Goal: Task Accomplishment & Management: Use online tool/utility

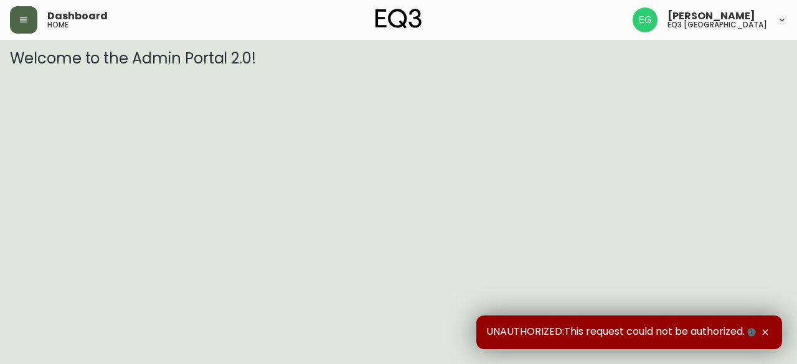
drag, startPoint x: 0, startPoint y: 4, endPoint x: 21, endPoint y: 10, distance: 21.9
click at [1, 4] on header "Dashboard home [PERSON_NAME] eq3 [GEOGRAPHIC_DATA]" at bounding box center [398, 20] width 797 height 40
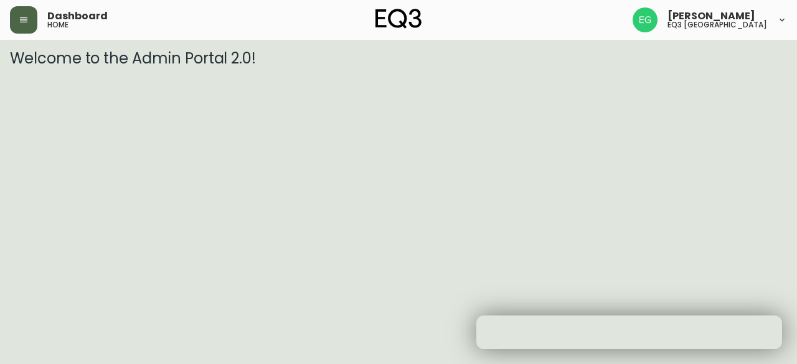
click at [25, 11] on button "button" at bounding box center [23, 19] width 27 height 27
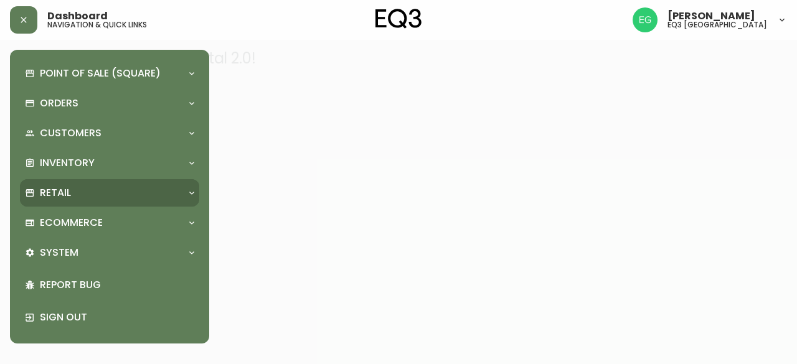
click at [72, 186] on div "Retail" at bounding box center [103, 193] width 157 height 14
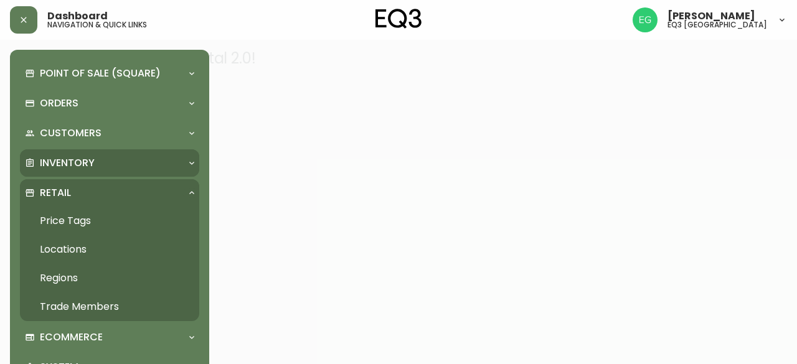
click at [57, 169] on p "Inventory" at bounding box center [67, 163] width 55 height 14
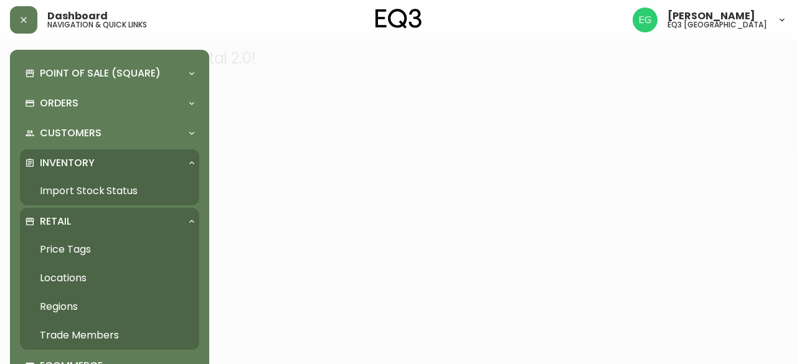
click at [77, 187] on link "Import Stock Status" at bounding box center [109, 191] width 179 height 29
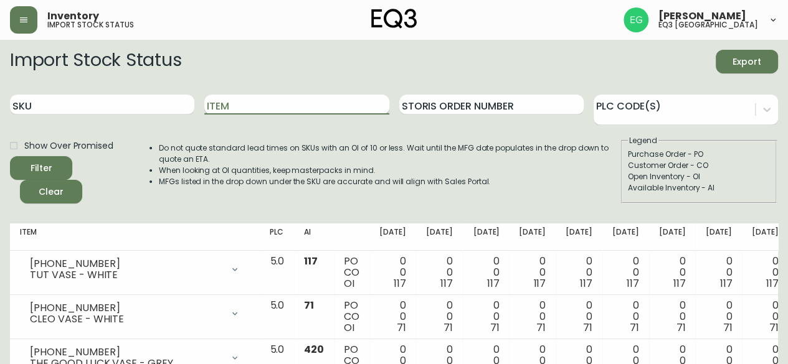
click at [257, 113] on input "Item" at bounding box center [296, 105] width 184 height 20
type input "MESA"
click at [10, 156] on button "Filter" at bounding box center [41, 168] width 62 height 24
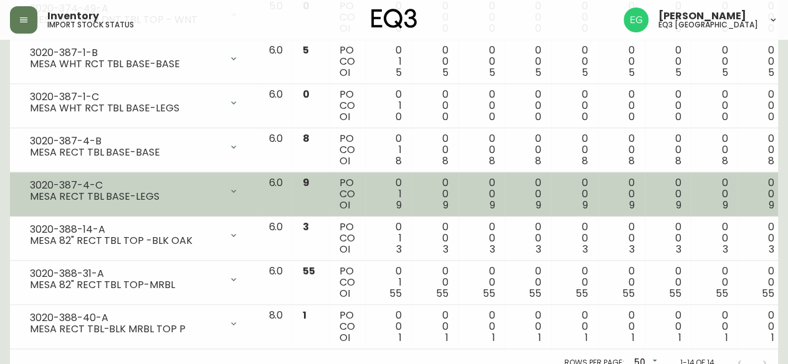
scroll to position [539, 0]
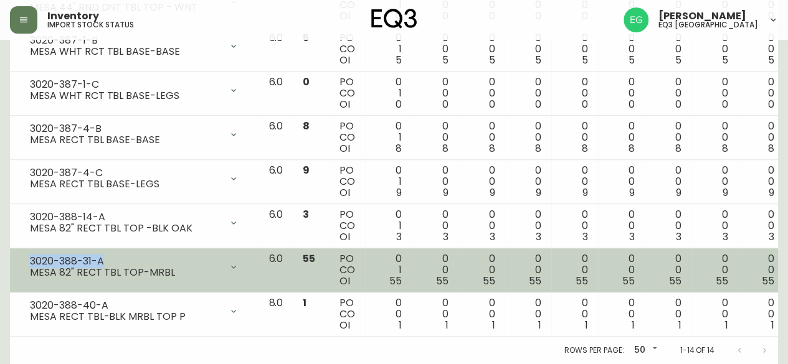
drag, startPoint x: 143, startPoint y: 253, endPoint x: 10, endPoint y: 256, distance: 133.3
click at [10, 256] on td "3020-388-31-A MESA 82" RECT TBL TOP-MRBL Opening Balance 56 ( [DATE] ) Customer…" at bounding box center [134, 270] width 248 height 44
click at [204, 267] on div "MESA 82" RECT TBL TOP-MRBL" at bounding box center [125, 272] width 191 height 11
